Goal: Task Accomplishment & Management: Use online tool/utility

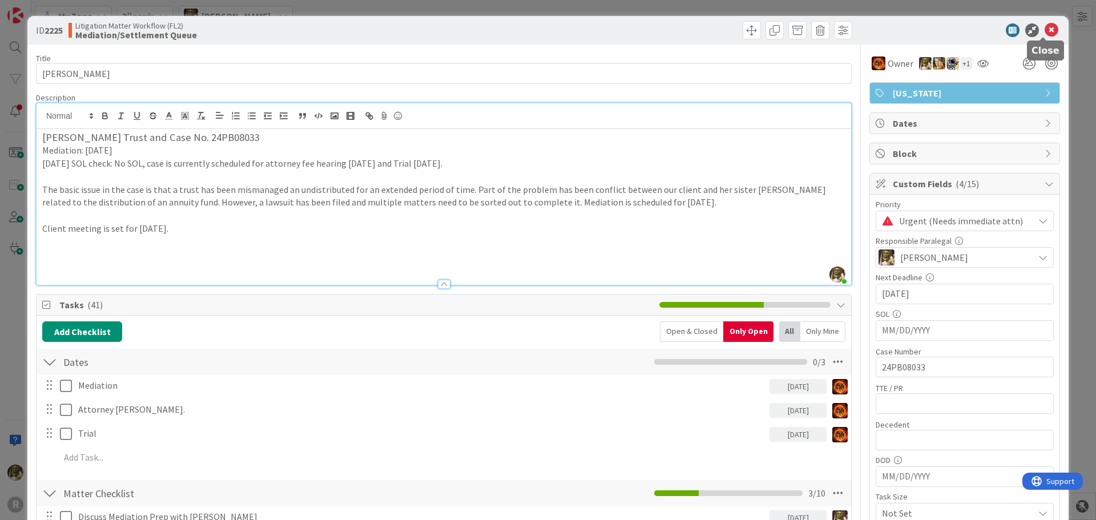
click at [1048, 31] on icon at bounding box center [1052, 30] width 14 height 14
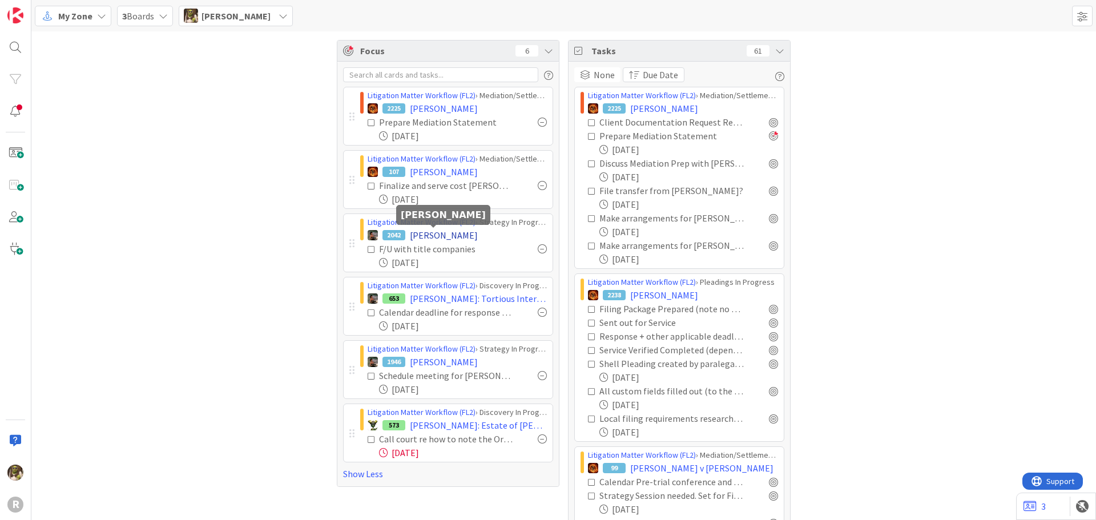
click at [444, 235] on span "[PERSON_NAME]" at bounding box center [444, 235] width 68 height 14
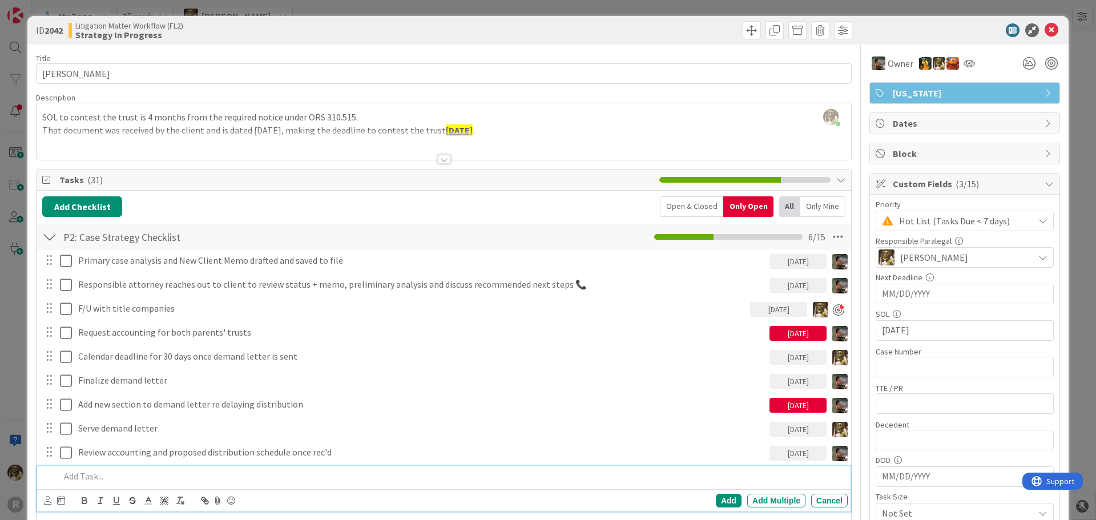
click at [103, 478] on p at bounding box center [451, 476] width 783 height 13
click at [51, 503] on div at bounding box center [54, 501] width 21 height 14
click at [49, 503] on icon at bounding box center [47, 500] width 7 height 9
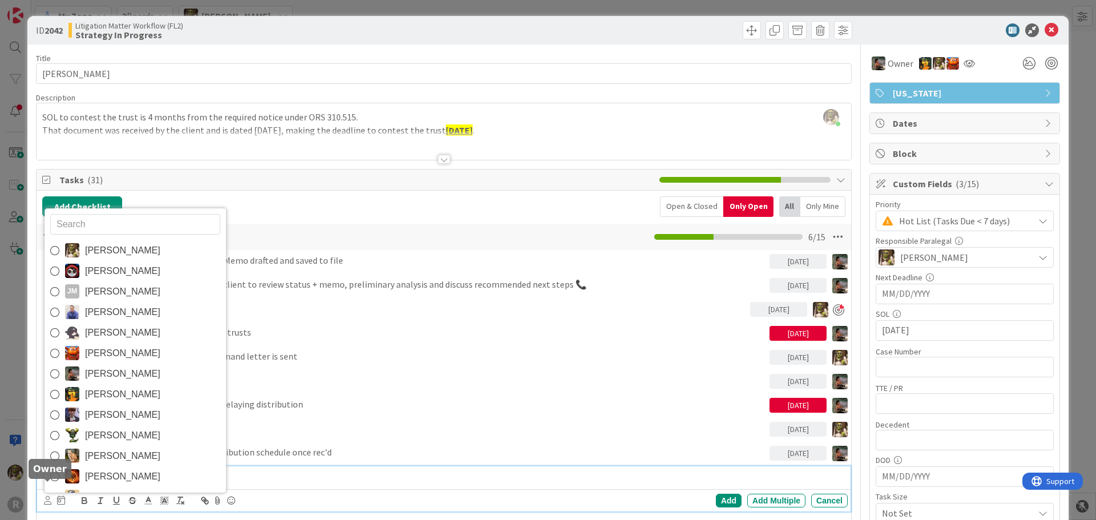
scroll to position [14, 0]
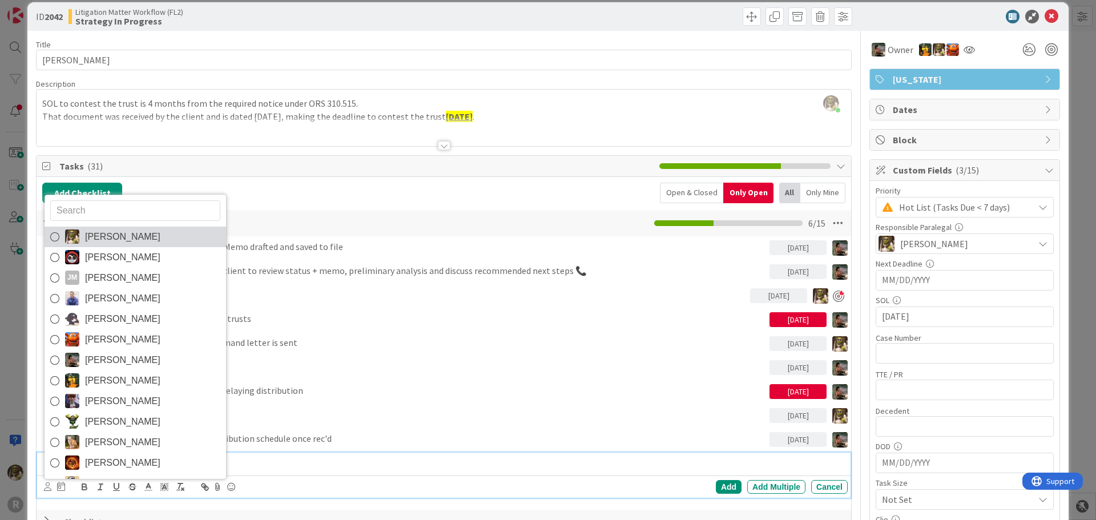
click at [122, 235] on span "[PERSON_NAME]" at bounding box center [122, 236] width 75 height 17
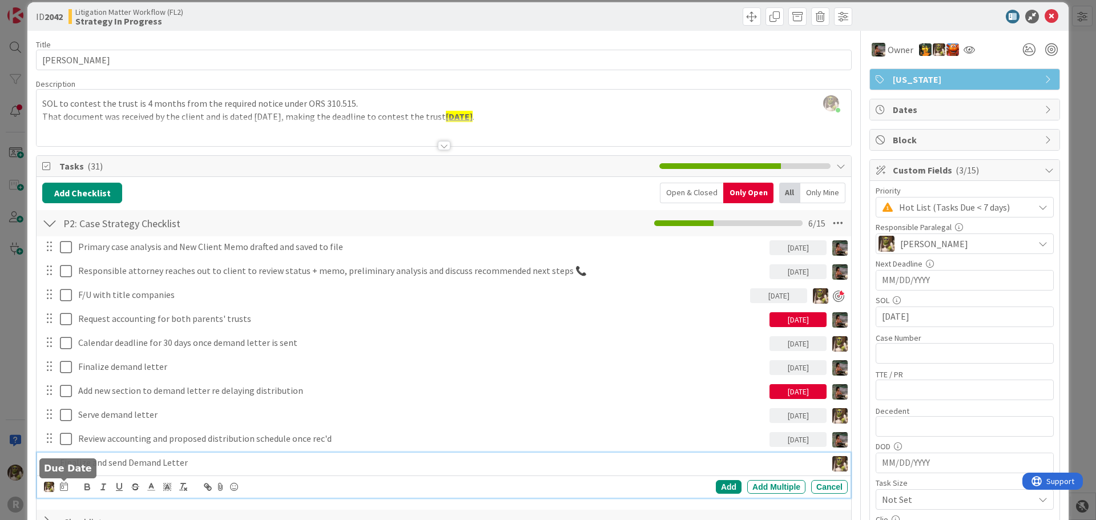
click at [67, 485] on icon at bounding box center [64, 486] width 8 height 9
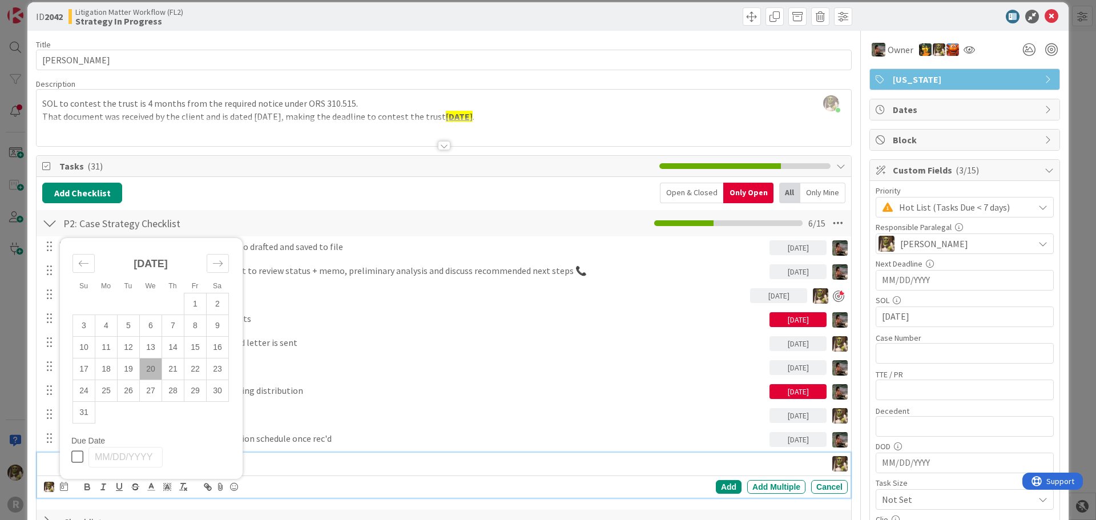
click at [150, 367] on td "20" at bounding box center [151, 369] width 22 height 22
click at [721, 486] on div "Add" at bounding box center [729, 487] width 26 height 14
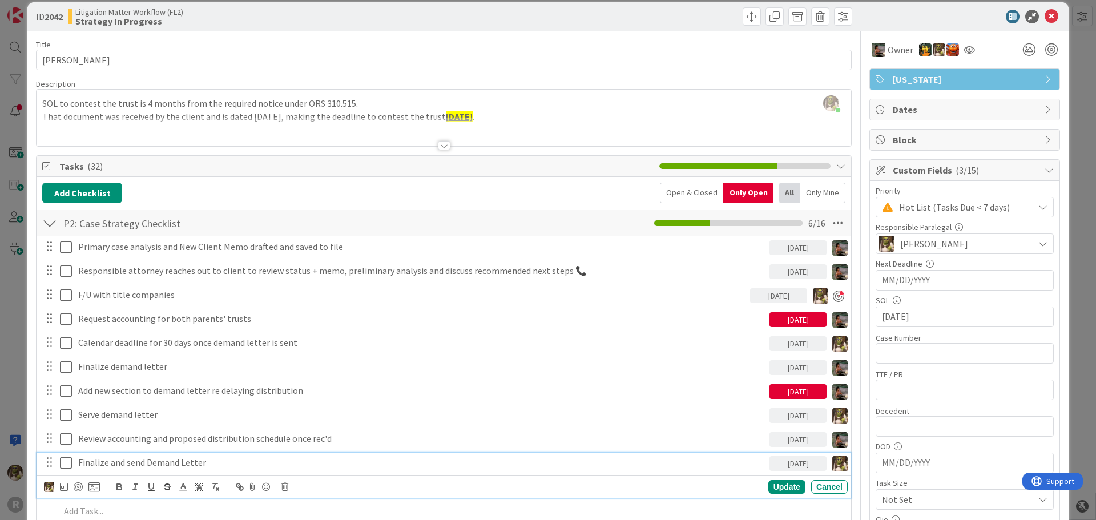
click at [150, 456] on div "Finalize and send Demand Letter" at bounding box center [422, 463] width 696 height 20
click at [80, 486] on div at bounding box center [78, 487] width 9 height 9
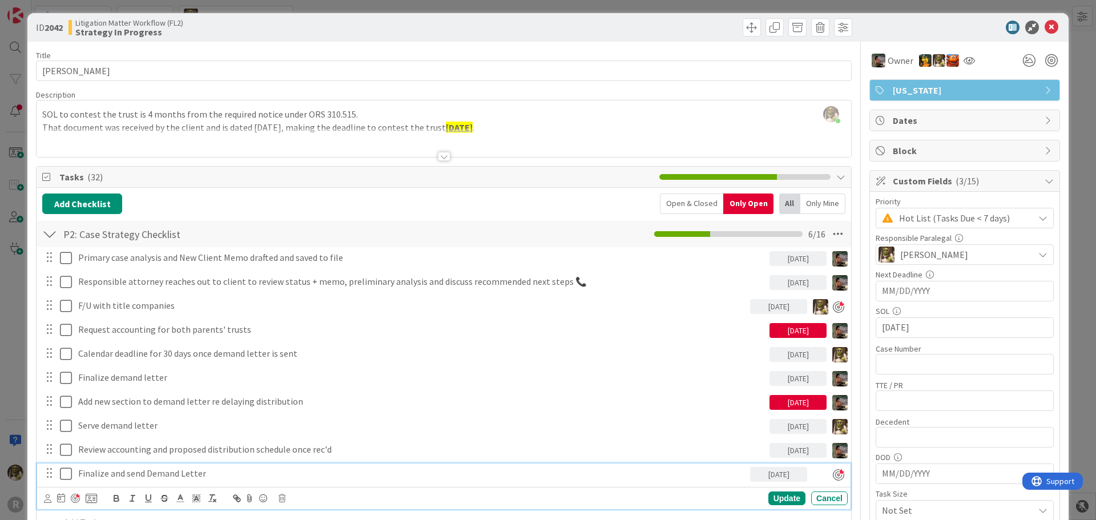
scroll to position [0, 0]
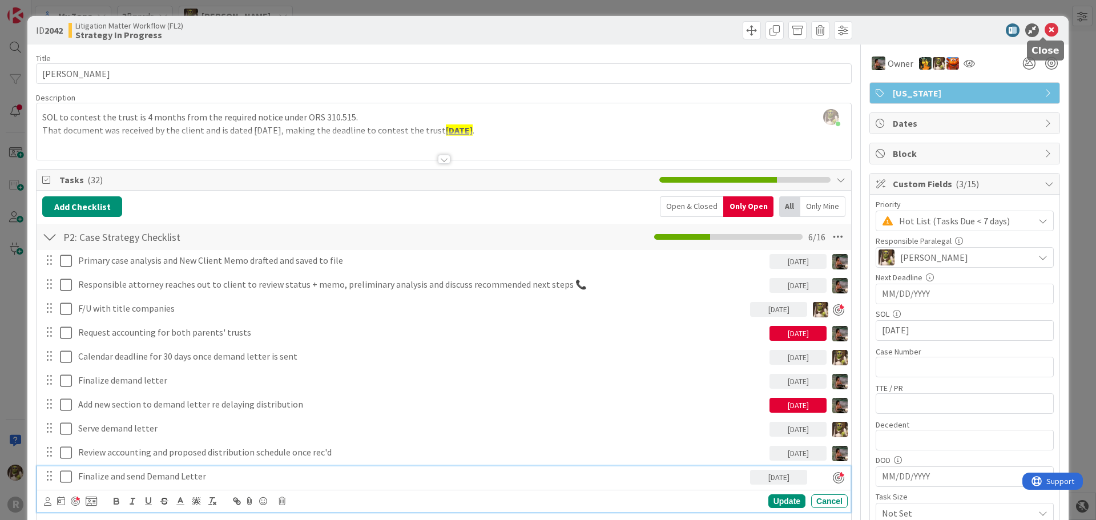
click at [1045, 34] on icon at bounding box center [1052, 30] width 14 height 14
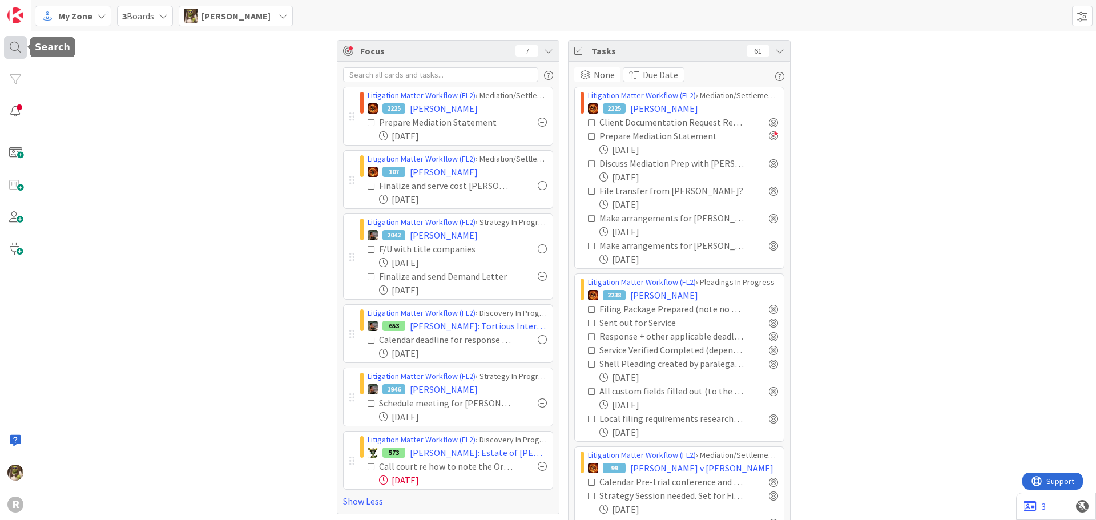
click at [21, 41] on div at bounding box center [15, 47] width 23 height 23
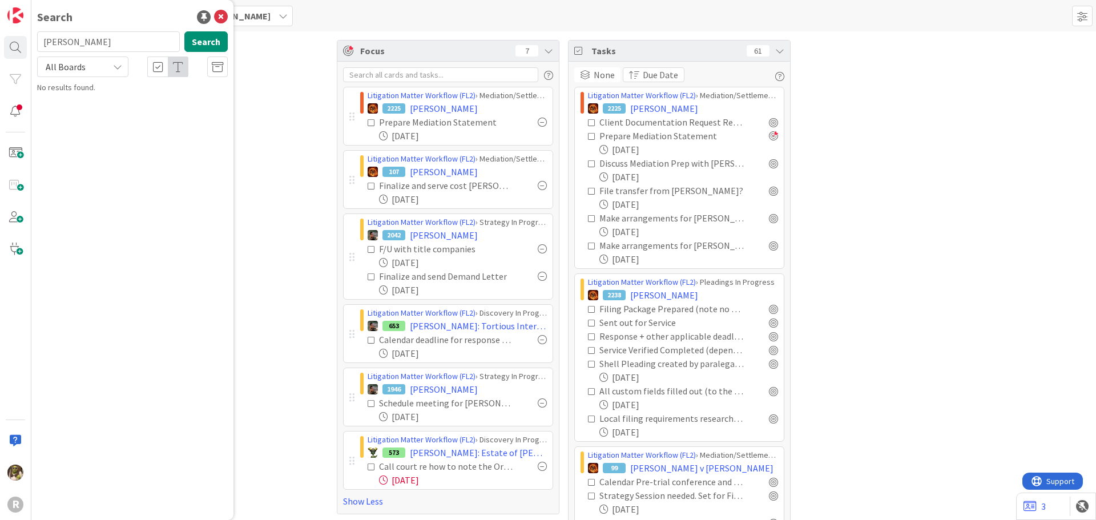
type input "[PERSON_NAME]"
click at [207, 31] on div "Search [PERSON_NAME] Search All Boards No results found." at bounding box center [132, 260] width 202 height 520
click at [209, 38] on button "Search" at bounding box center [205, 41] width 43 height 21
click at [103, 105] on mark "[PERSON_NAME]" at bounding box center [111, 111] width 60 height 12
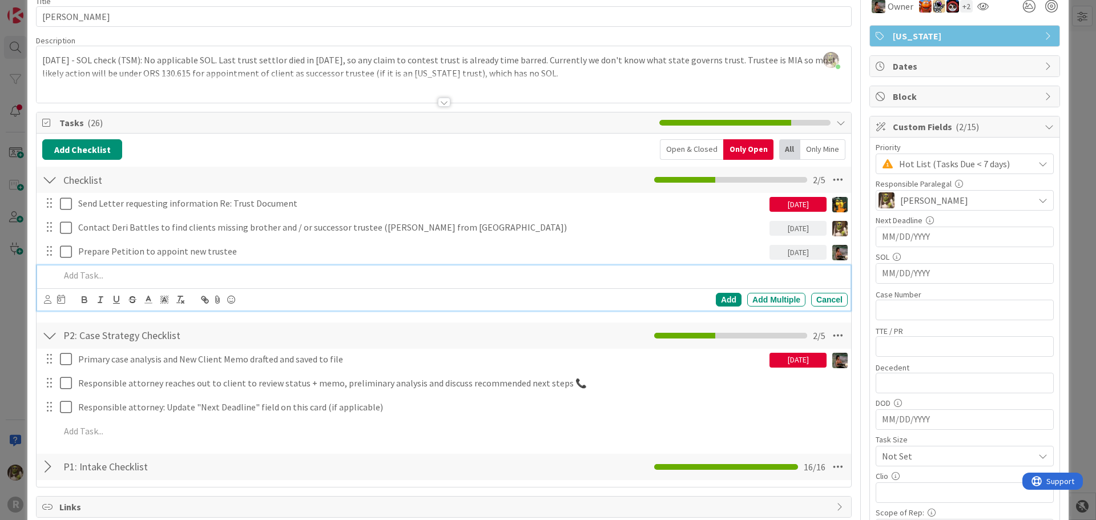
click at [101, 276] on p at bounding box center [451, 275] width 783 height 13
click at [215, 274] on p "Finalize and send letter to [PERSON_NAME]" at bounding box center [451, 275] width 783 height 13
drag, startPoint x: 49, startPoint y: 305, endPoint x: 55, endPoint y: 294, distance: 12.5
click at [49, 304] on div at bounding box center [47, 300] width 7 height 13
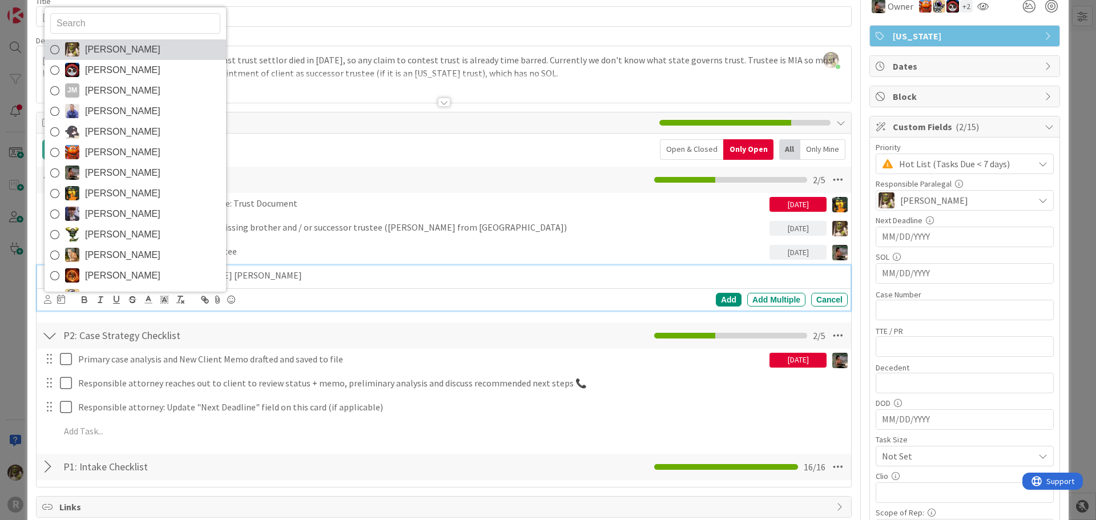
click at [132, 40] on link "[PERSON_NAME]" at bounding box center [136, 49] width 182 height 21
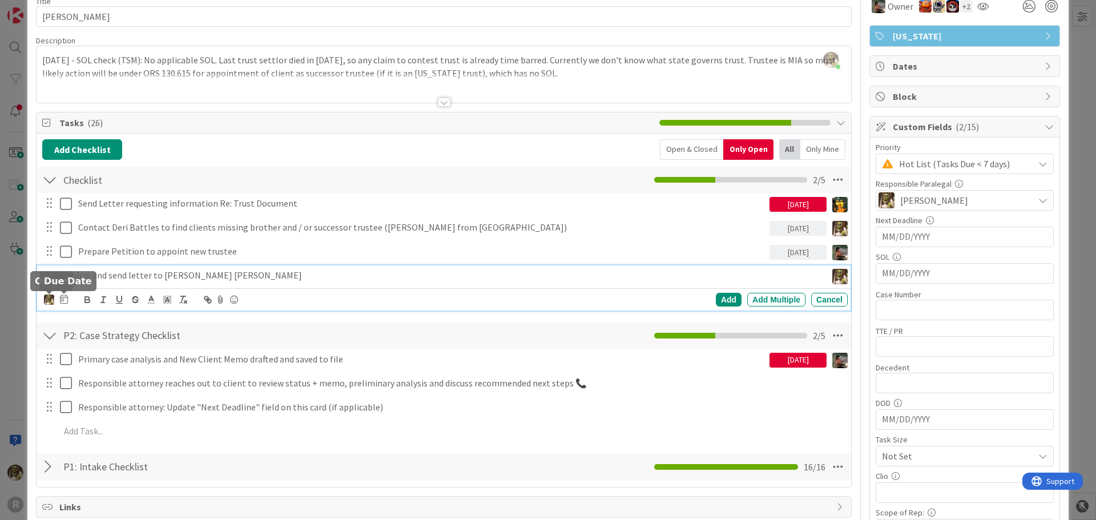
click at [66, 302] on icon at bounding box center [64, 299] width 8 height 9
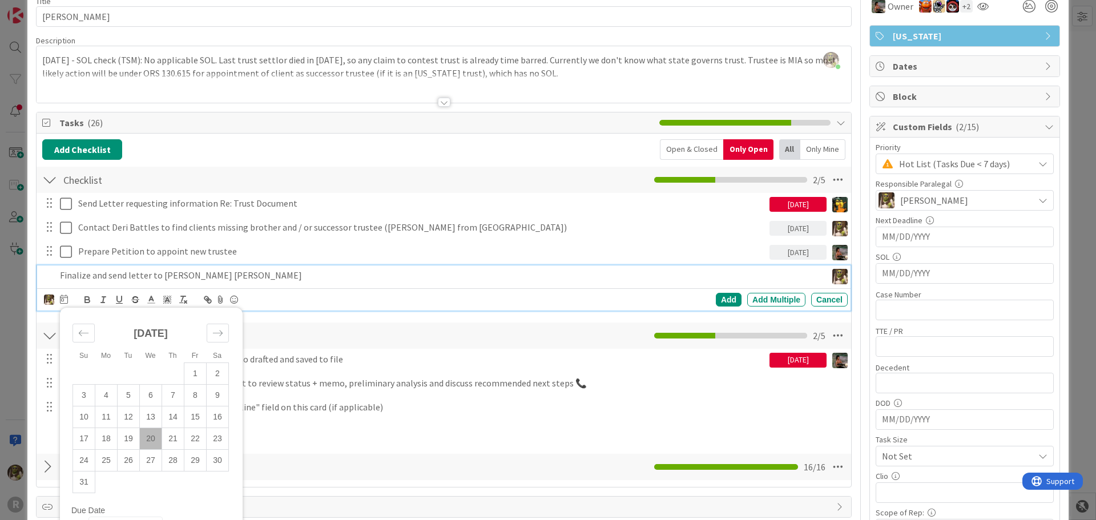
click at [151, 437] on td "20" at bounding box center [151, 439] width 22 height 22
click at [722, 300] on div "Add" at bounding box center [729, 300] width 26 height 14
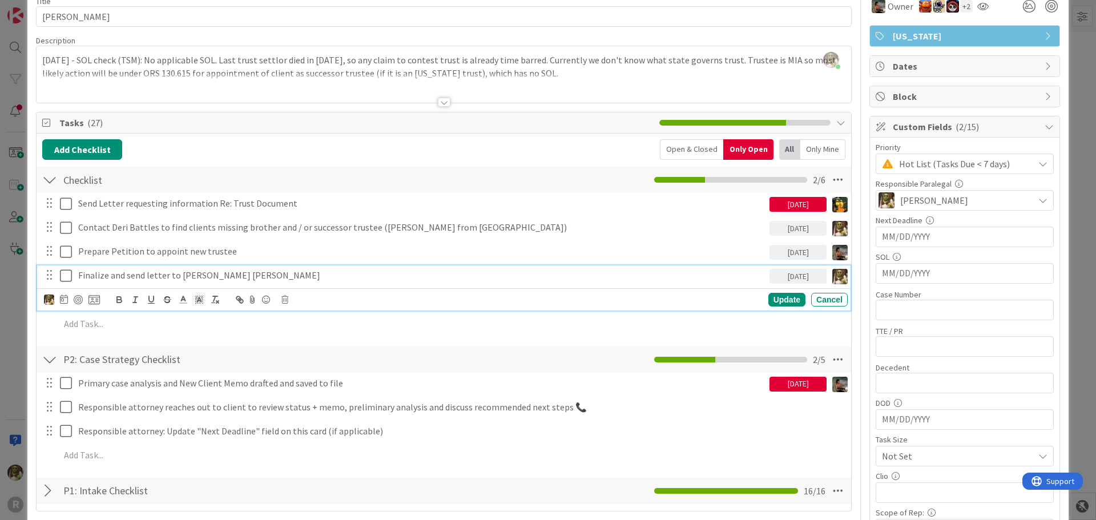
click at [96, 281] on p "Finalize and send letter to [PERSON_NAME] [PERSON_NAME]" at bounding box center [421, 275] width 687 height 13
click at [80, 299] on div at bounding box center [78, 299] width 9 height 9
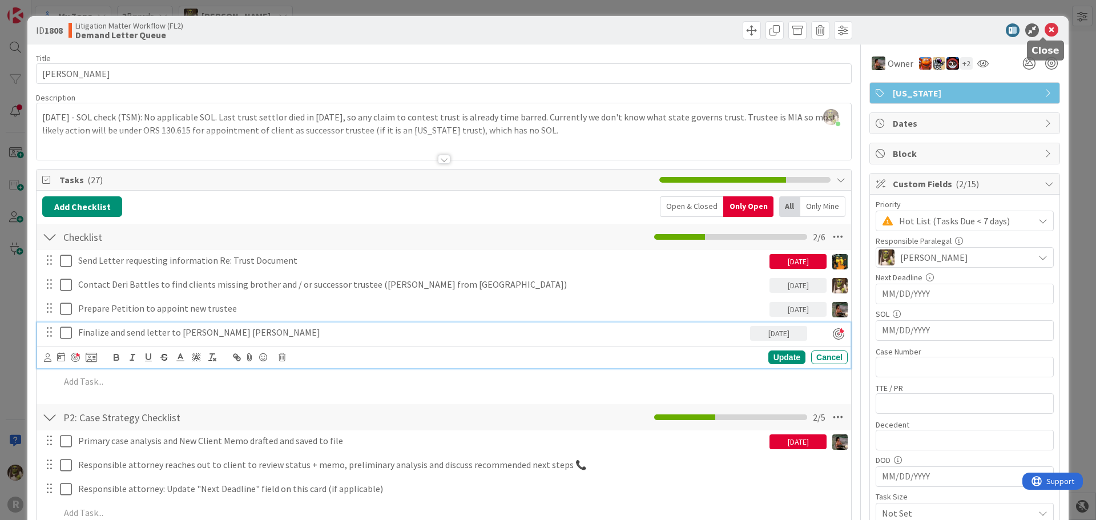
click at [1045, 31] on icon at bounding box center [1052, 30] width 14 height 14
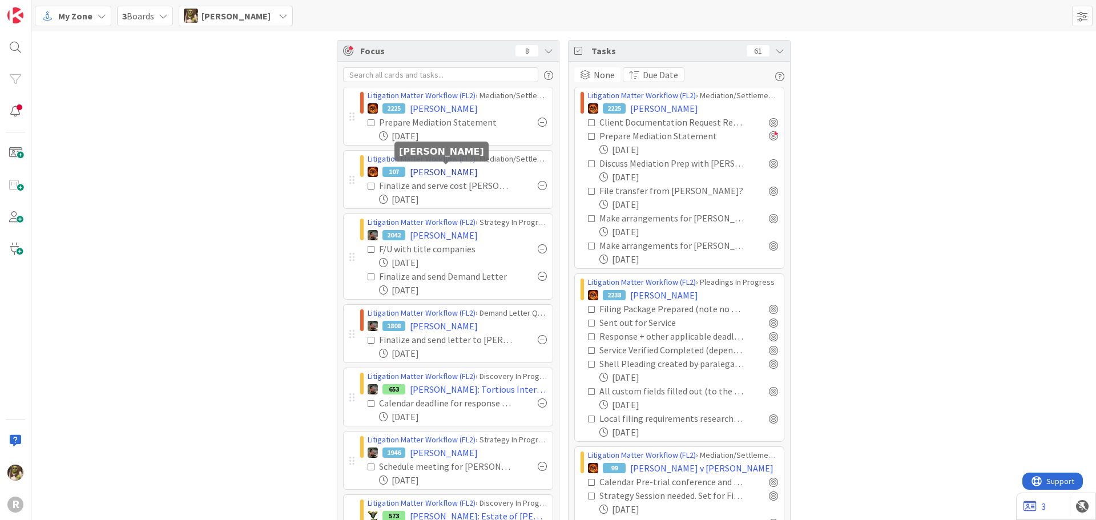
click at [451, 166] on span "[PERSON_NAME]" at bounding box center [444, 172] width 68 height 14
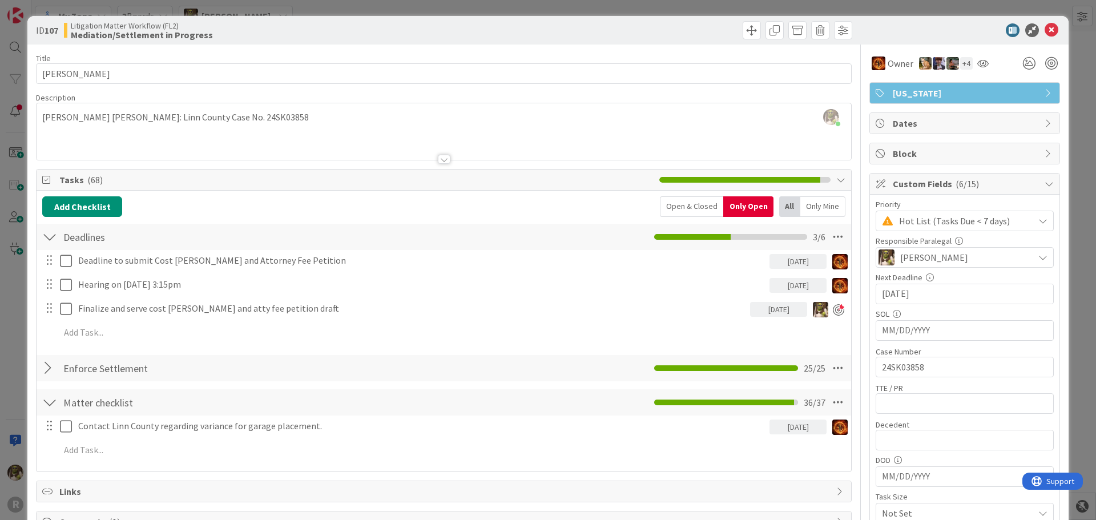
click at [786, 207] on div "All" at bounding box center [789, 206] width 21 height 21
click at [1045, 27] on icon at bounding box center [1052, 30] width 14 height 14
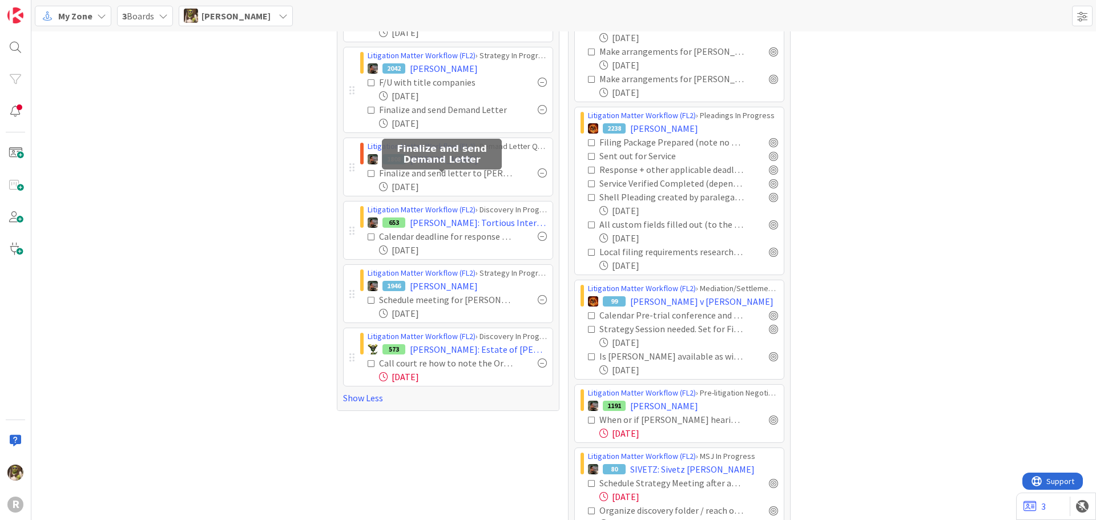
scroll to position [171, 0]
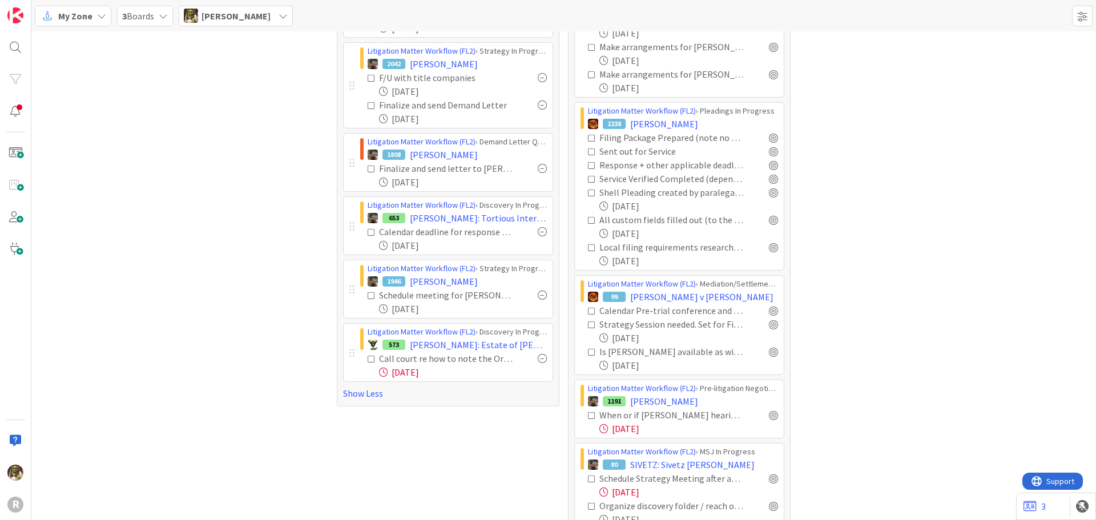
click at [368, 297] on icon at bounding box center [372, 296] width 8 height 8
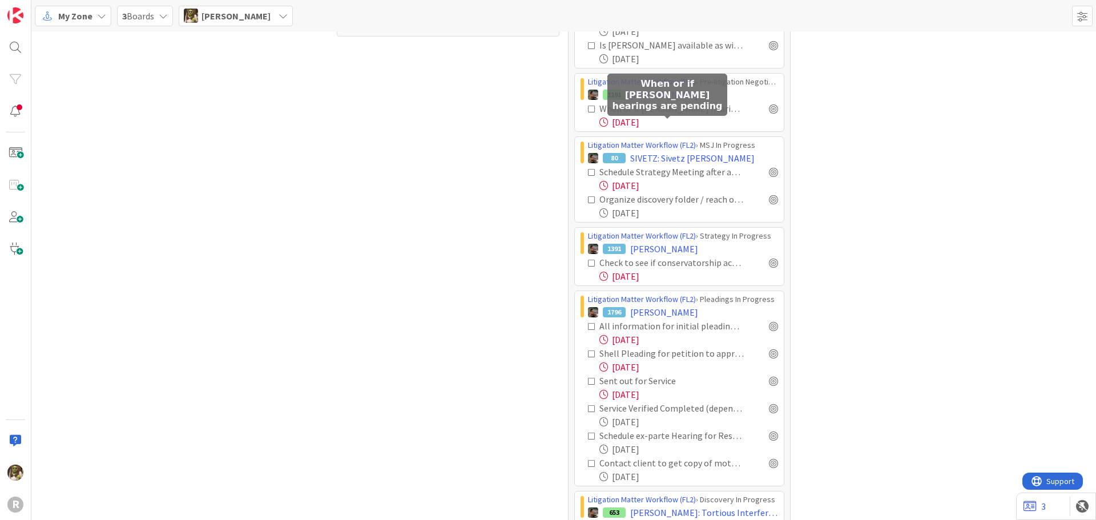
scroll to position [514, 0]
